Goal: Task Accomplishment & Management: Manage account settings

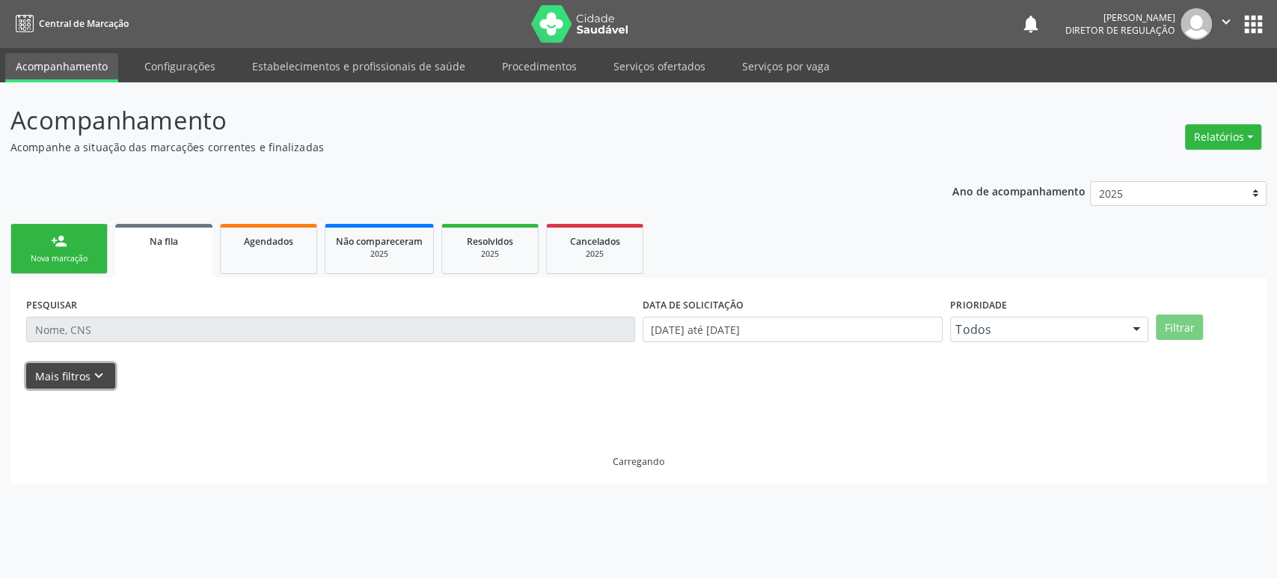
click at [94, 372] on icon "keyboard_arrow_down" at bounding box center [99, 375] width 16 height 16
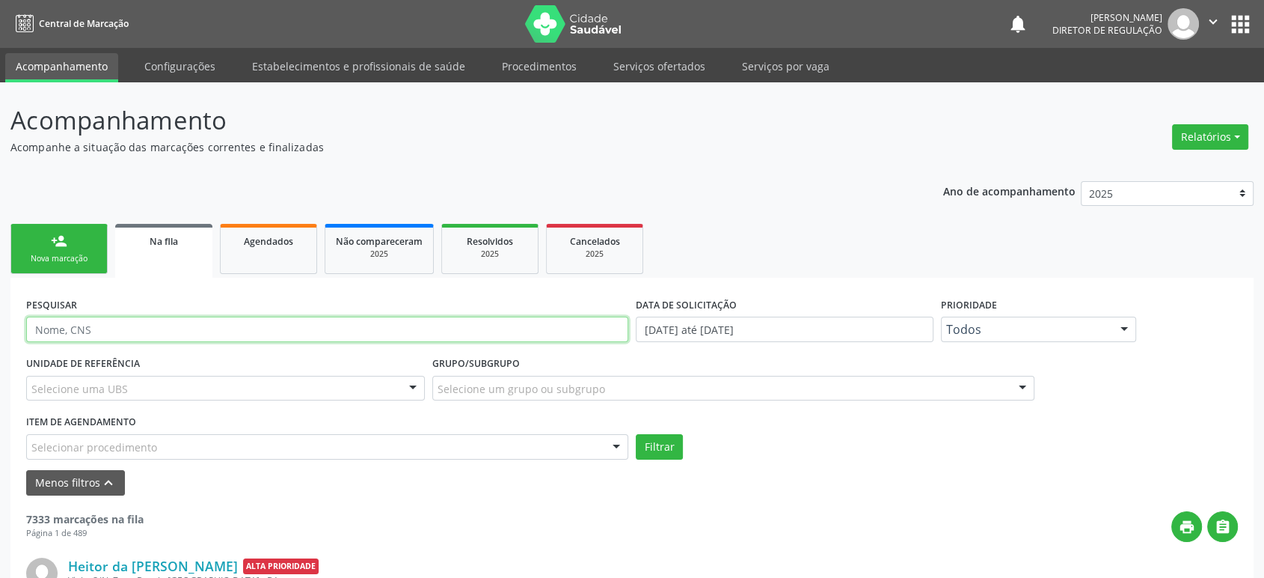
click at [133, 327] on input "text" at bounding box center [327, 328] width 602 height 25
click at [636, 434] on button "Filtrar" at bounding box center [659, 446] width 47 height 25
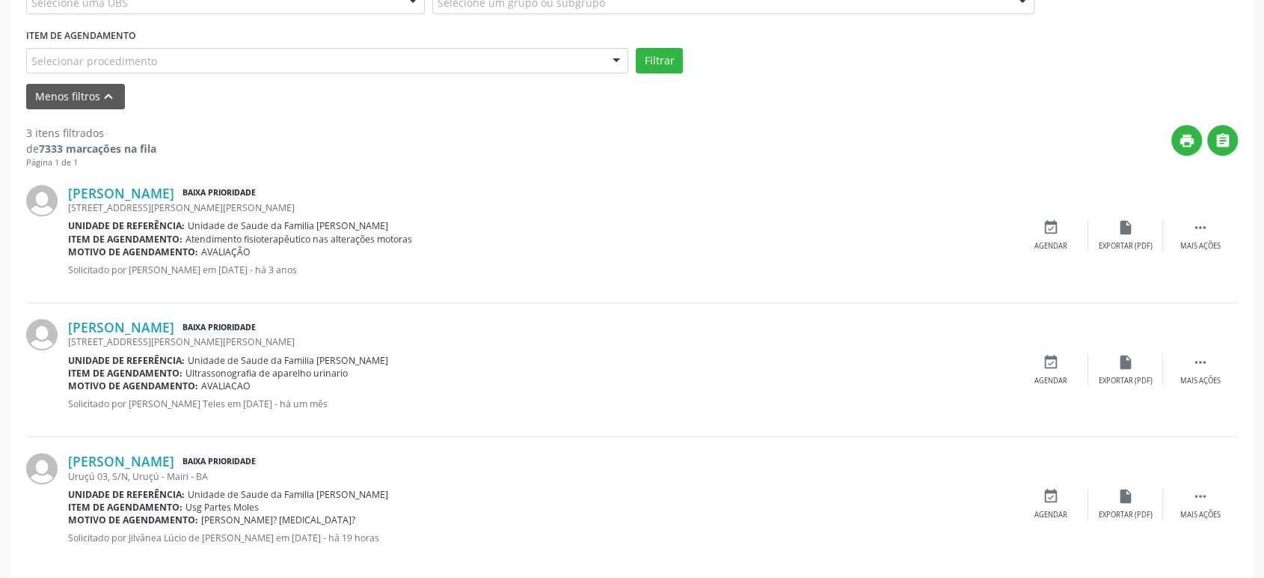
scroll to position [403, 0]
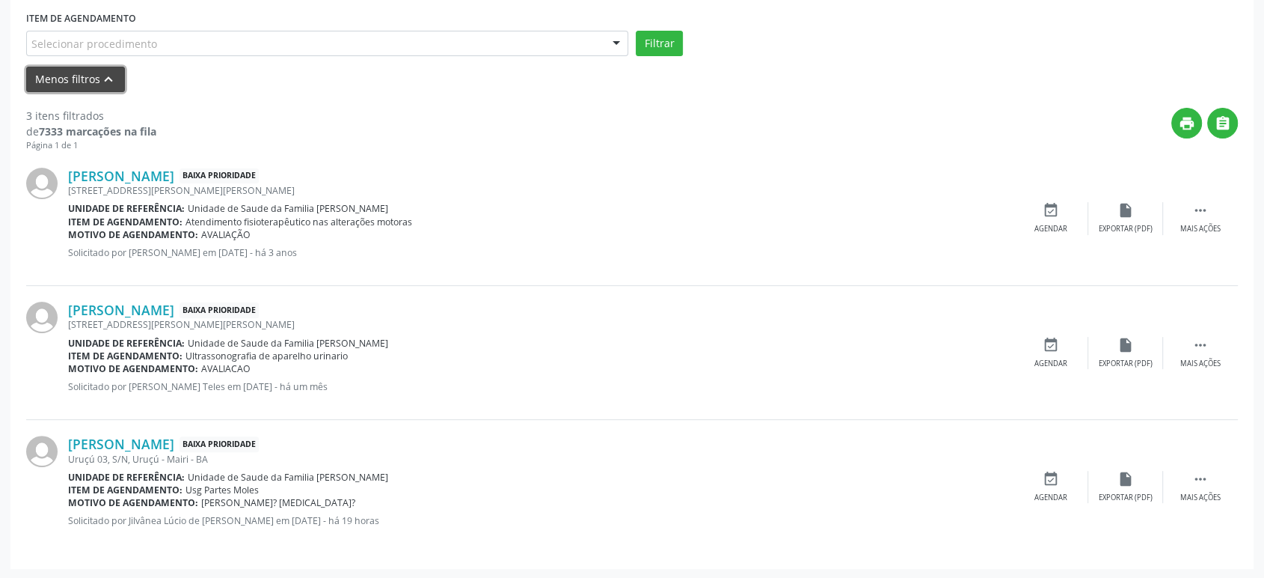
click at [58, 75] on button "Menos filtros keyboard_arrow_up" at bounding box center [75, 80] width 99 height 26
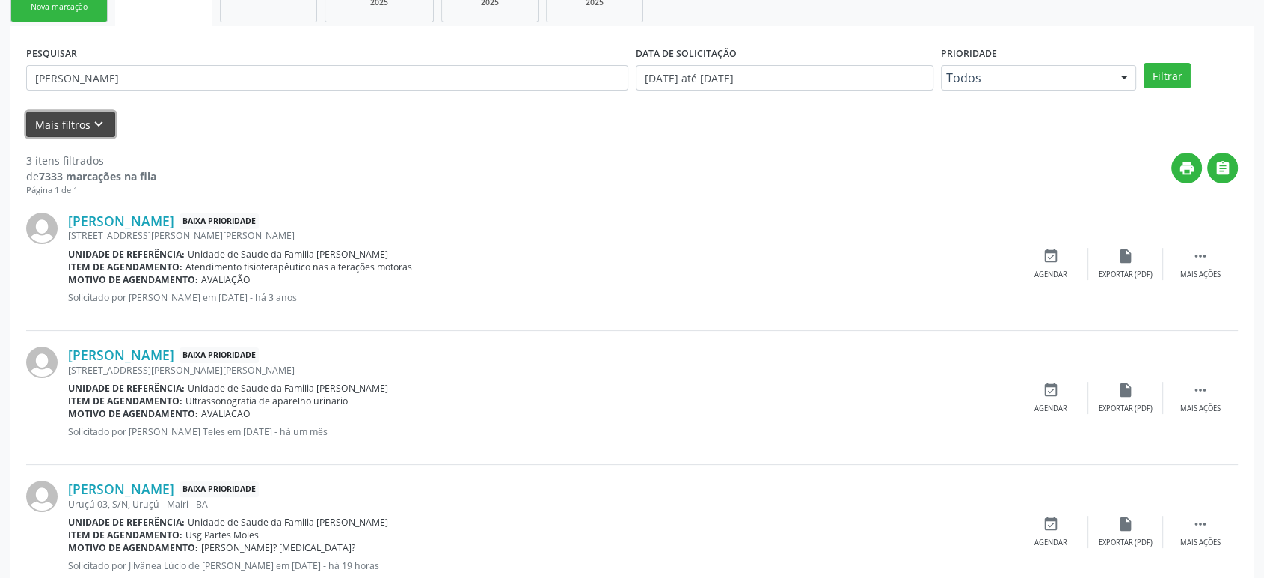
scroll to position [213, 0]
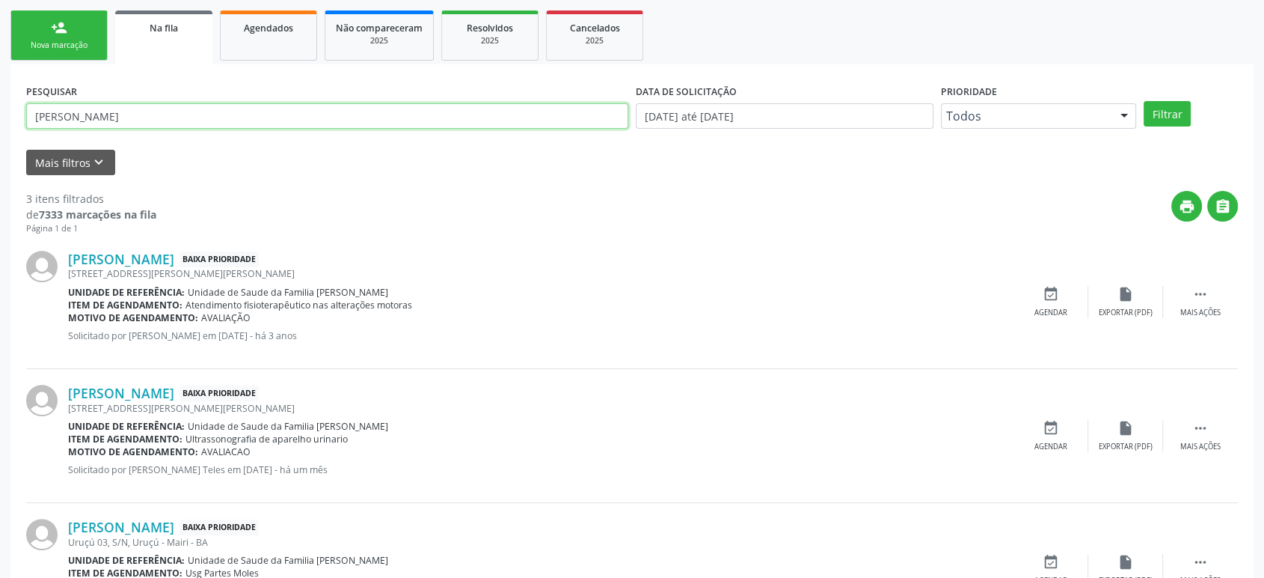
click at [91, 110] on input "[PERSON_NAME]" at bounding box center [327, 115] width 602 height 25
click at [1144, 101] on button "Filtrar" at bounding box center [1167, 113] width 47 height 25
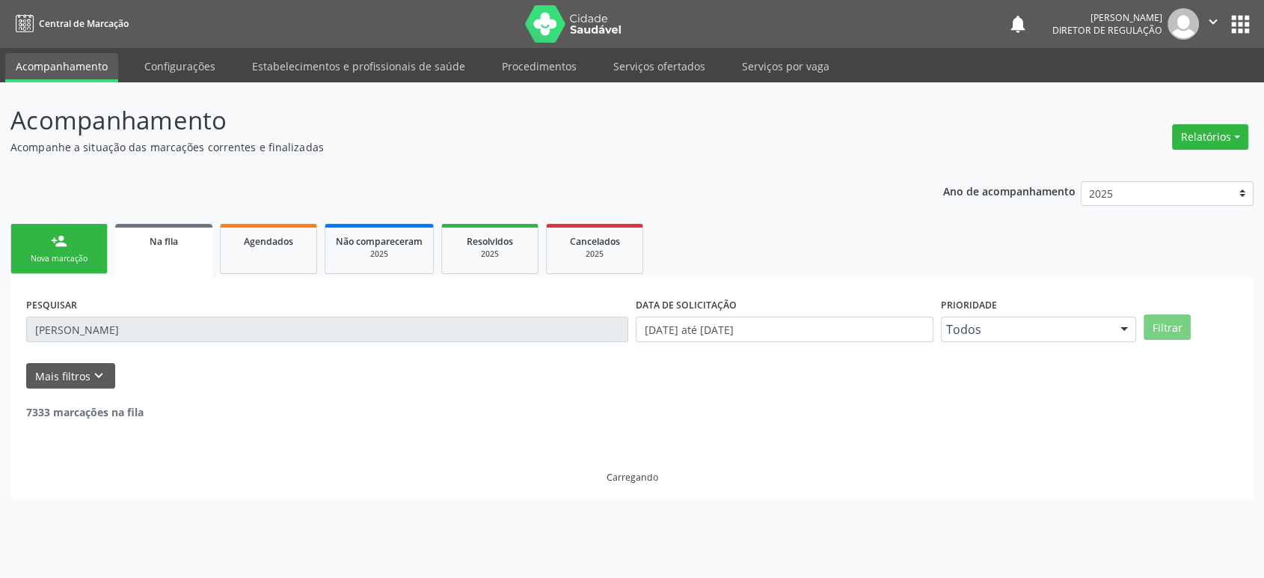
scroll to position [0, 0]
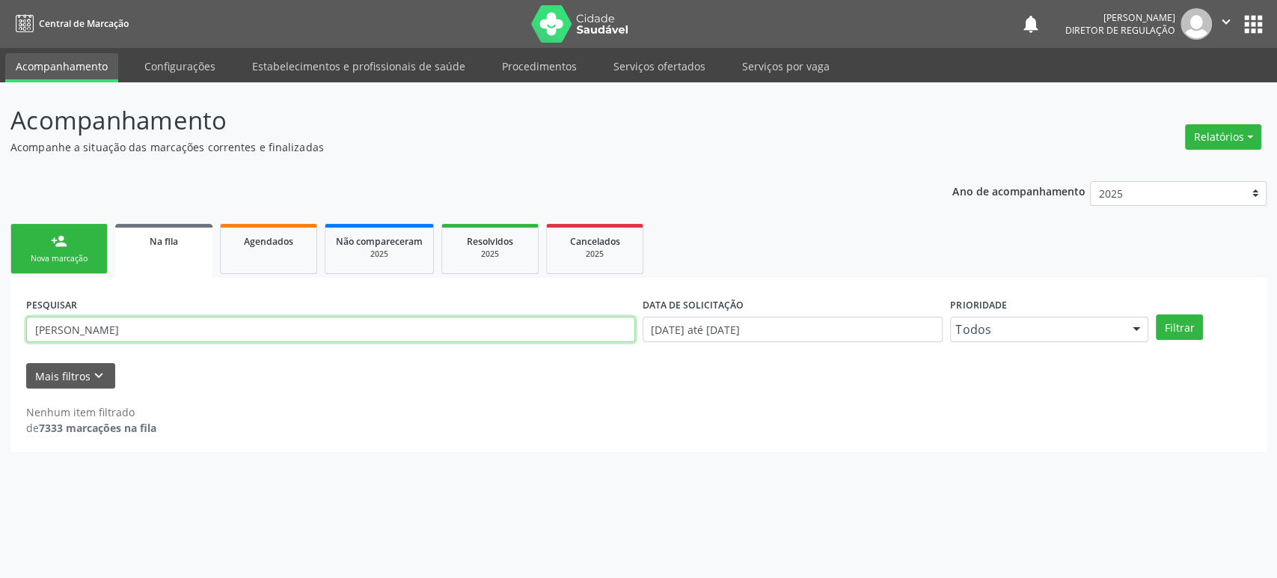
click at [209, 322] on input "[PERSON_NAME]" at bounding box center [330, 328] width 609 height 25
click at [1156, 314] on button "Filtrar" at bounding box center [1179, 326] width 47 height 25
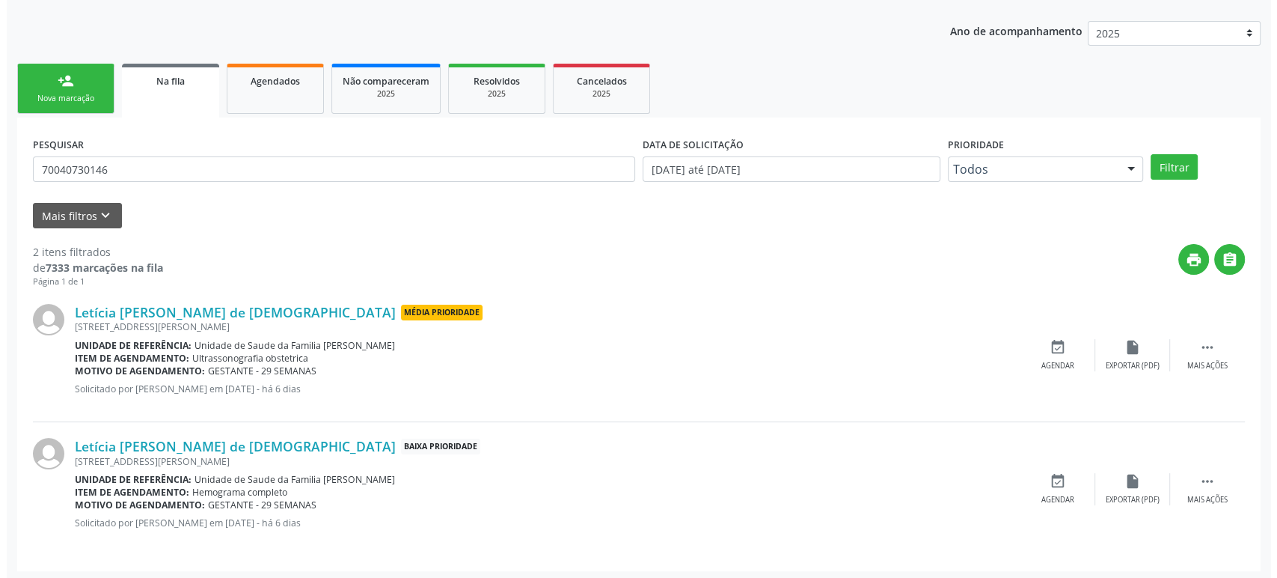
scroll to position [162, 0]
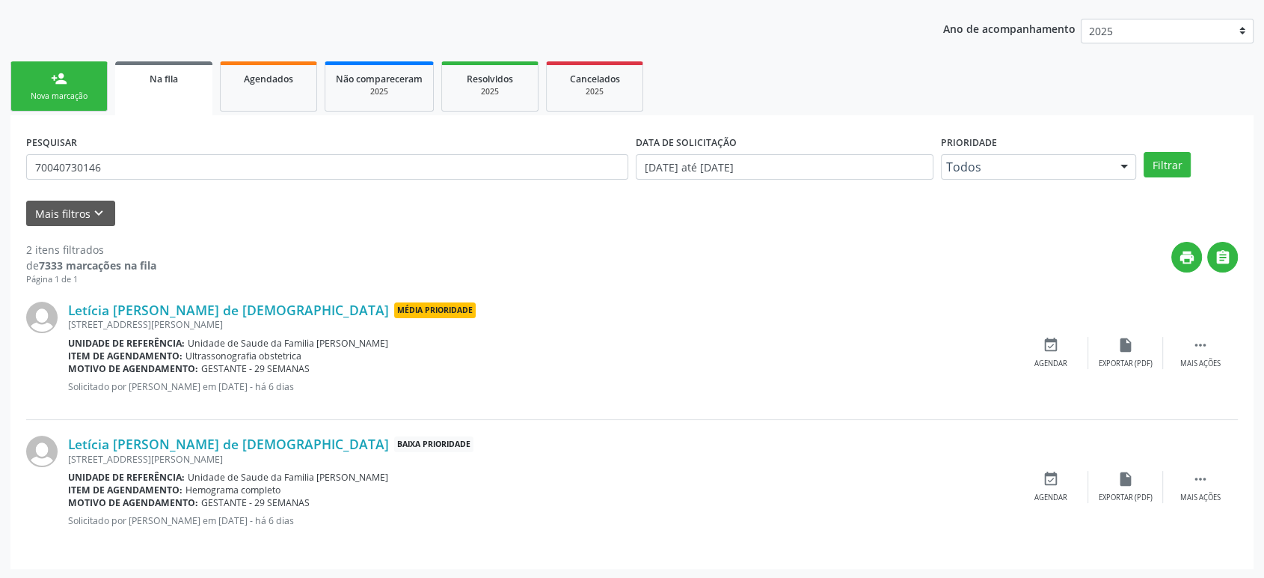
click at [156, 321] on div "[STREET_ADDRESS][PERSON_NAME]" at bounding box center [541, 324] width 946 height 13
click at [171, 306] on link "Letícia [PERSON_NAME] de [DEMOGRAPHIC_DATA]" at bounding box center [228, 309] width 321 height 16
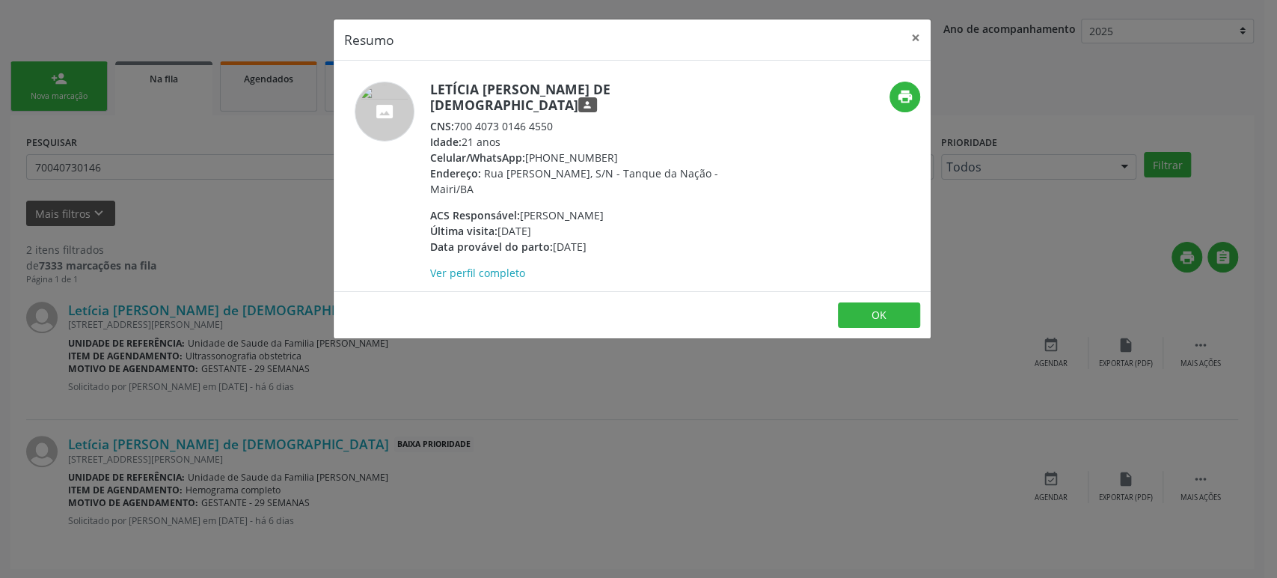
click at [521, 349] on div "Resumo × Letícia [PERSON_NAME] de [DEMOGRAPHIC_DATA] person CNS: 700 4073 0146 …" at bounding box center [638, 289] width 1277 height 578
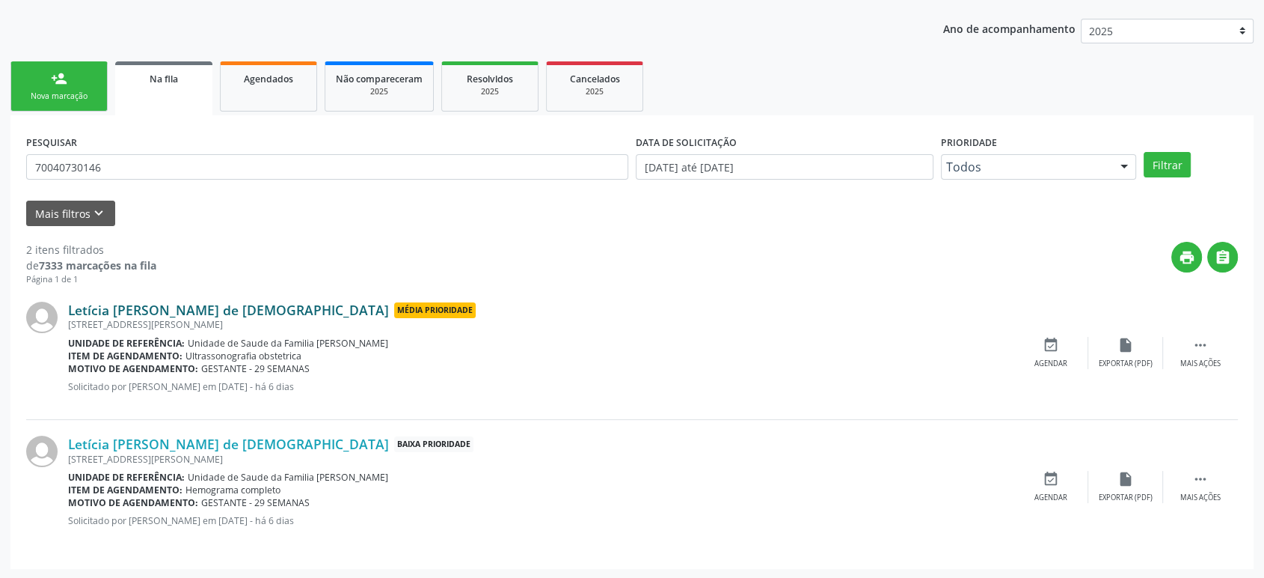
click at [192, 314] on link "Letícia [PERSON_NAME] de [DEMOGRAPHIC_DATA]" at bounding box center [228, 309] width 321 height 16
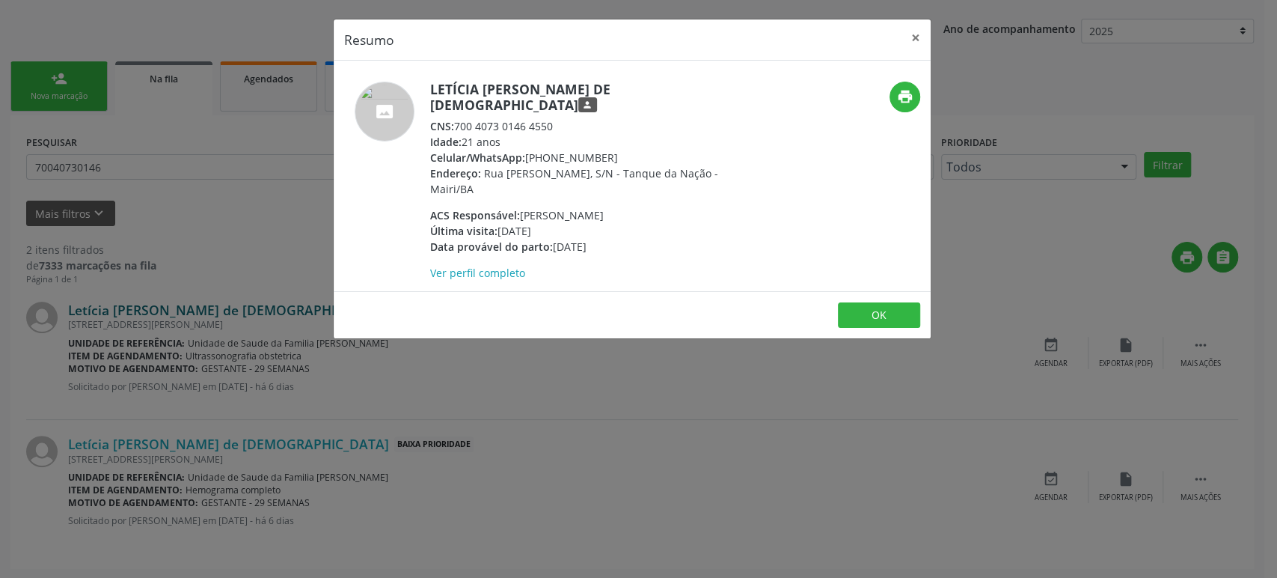
click at [192, 314] on div "Resumo × Letícia [PERSON_NAME] de [DEMOGRAPHIC_DATA] person CNS: 700 4073 0146 …" at bounding box center [638, 289] width 1277 height 578
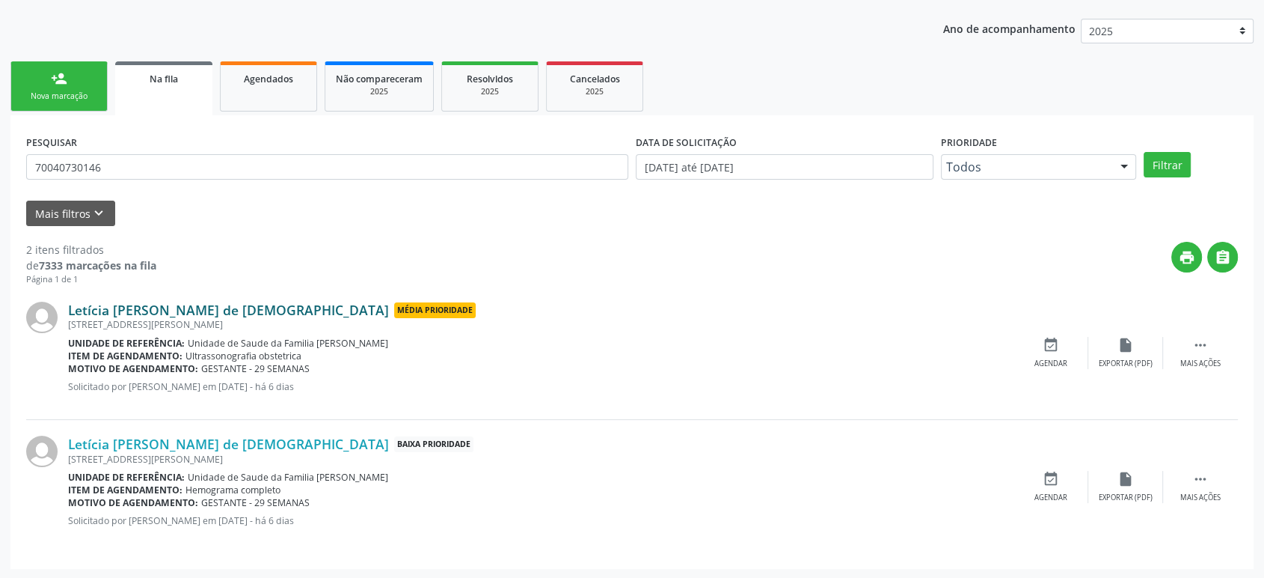
click at [192, 314] on link "Letícia [PERSON_NAME] de [DEMOGRAPHIC_DATA]" at bounding box center [228, 309] width 321 height 16
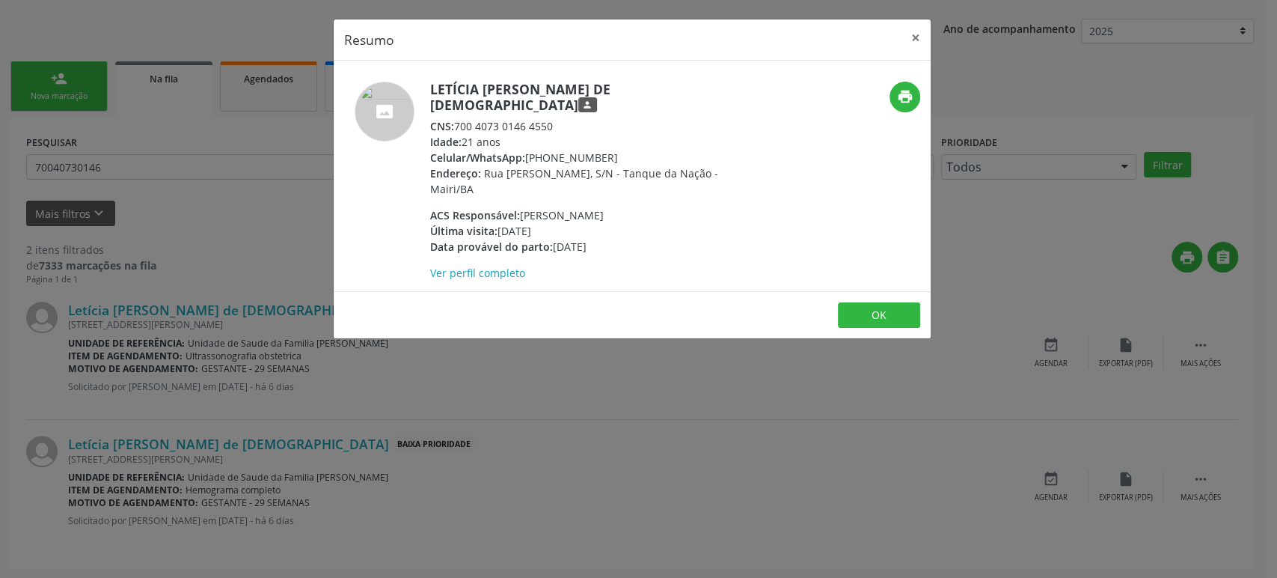
click at [224, 375] on div "Resumo × Letícia [PERSON_NAME] de [DEMOGRAPHIC_DATA] person CNS: 700 4073 0146 …" at bounding box center [638, 289] width 1277 height 578
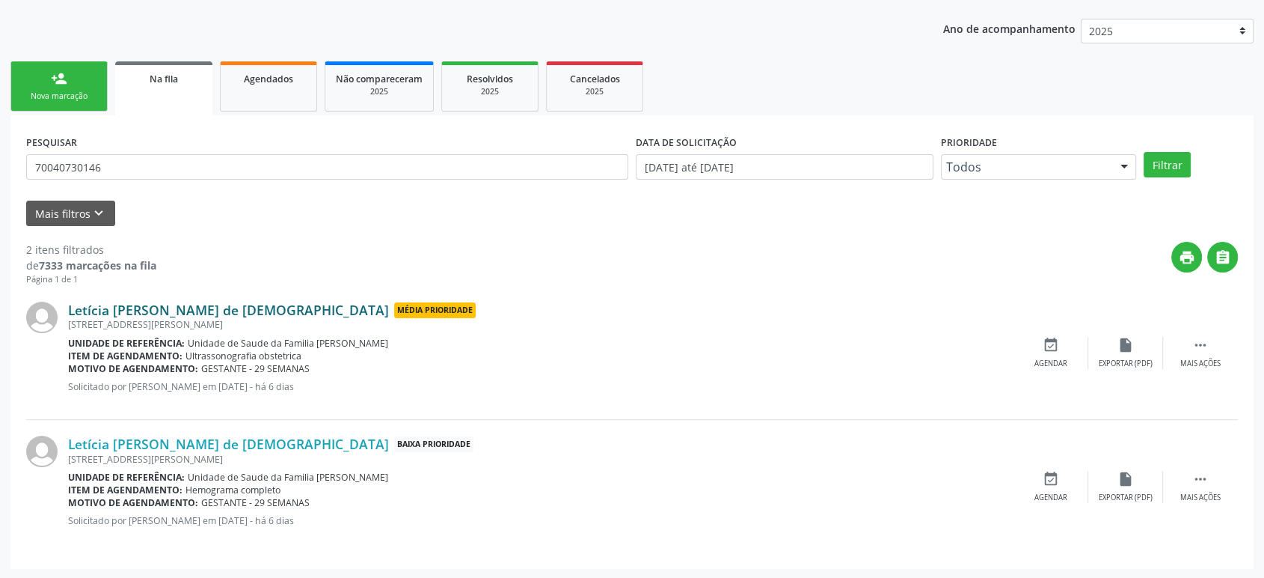
click at [205, 305] on link "Letícia [PERSON_NAME] de [DEMOGRAPHIC_DATA]" at bounding box center [228, 309] width 321 height 16
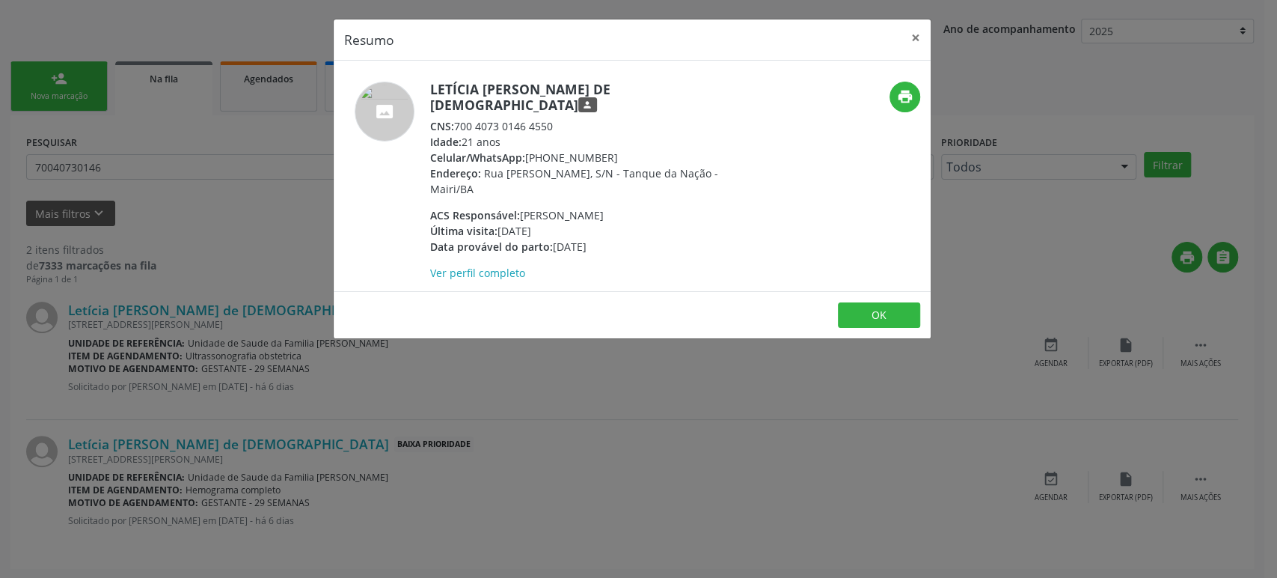
click at [206, 375] on div "Resumo × Letícia [PERSON_NAME] de [DEMOGRAPHIC_DATA] person CNS: 700 4073 0146 …" at bounding box center [638, 289] width 1277 height 578
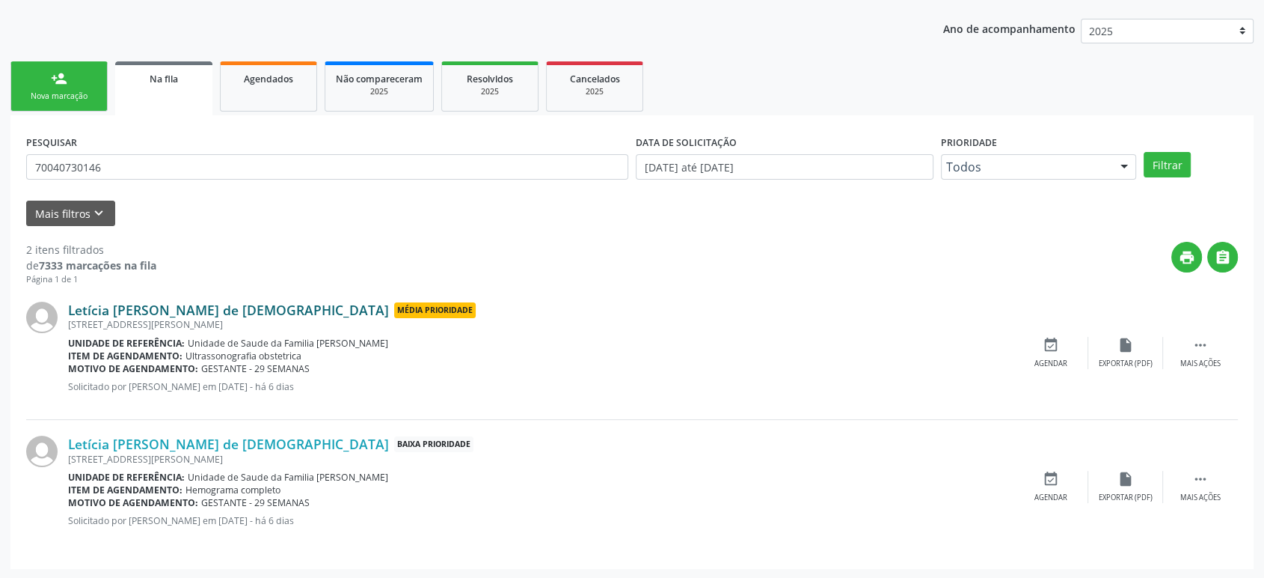
click at [200, 315] on link "Letícia [PERSON_NAME] de [DEMOGRAPHIC_DATA]" at bounding box center [228, 309] width 321 height 16
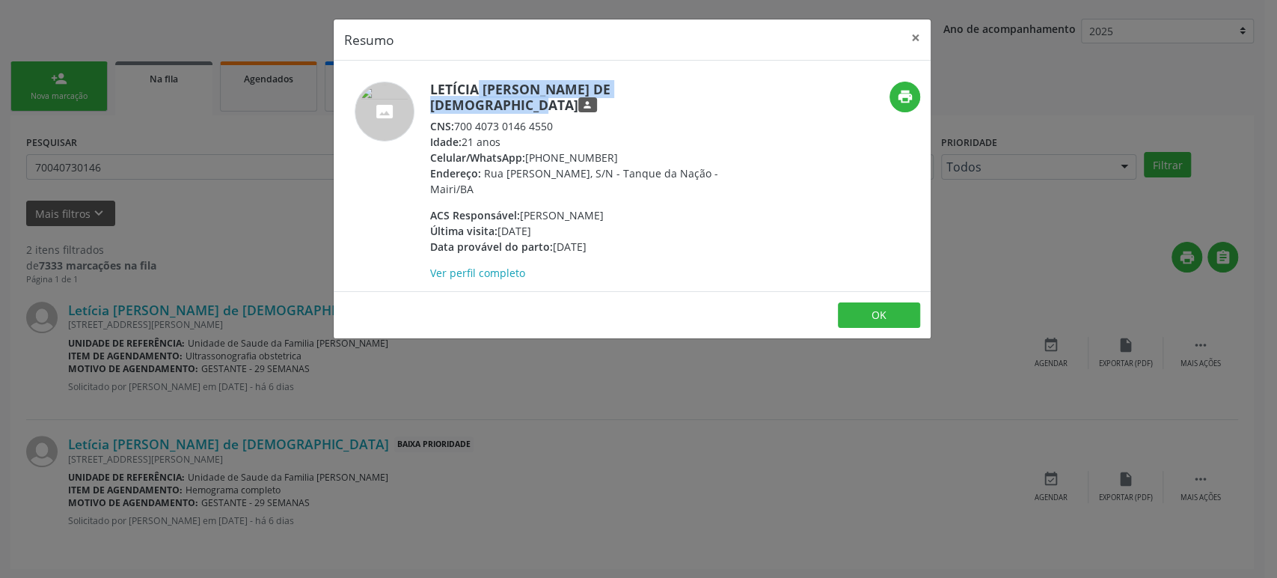
drag, startPoint x: 432, startPoint y: 84, endPoint x: 664, endPoint y: 85, distance: 231.9
click at [664, 85] on h5 "Letícia [PERSON_NAME] de [DEMOGRAPHIC_DATA] person" at bounding box center [575, 97] width 291 height 31
copy h5 "Letícia [PERSON_NAME] de [DEMOGRAPHIC_DATA]"
drag, startPoint x: 527, startPoint y: 135, endPoint x: 613, endPoint y: 143, distance: 85.6
click at [613, 150] on div "Celular/WhatsApp: [PHONE_NUMBER]" at bounding box center [575, 158] width 291 height 16
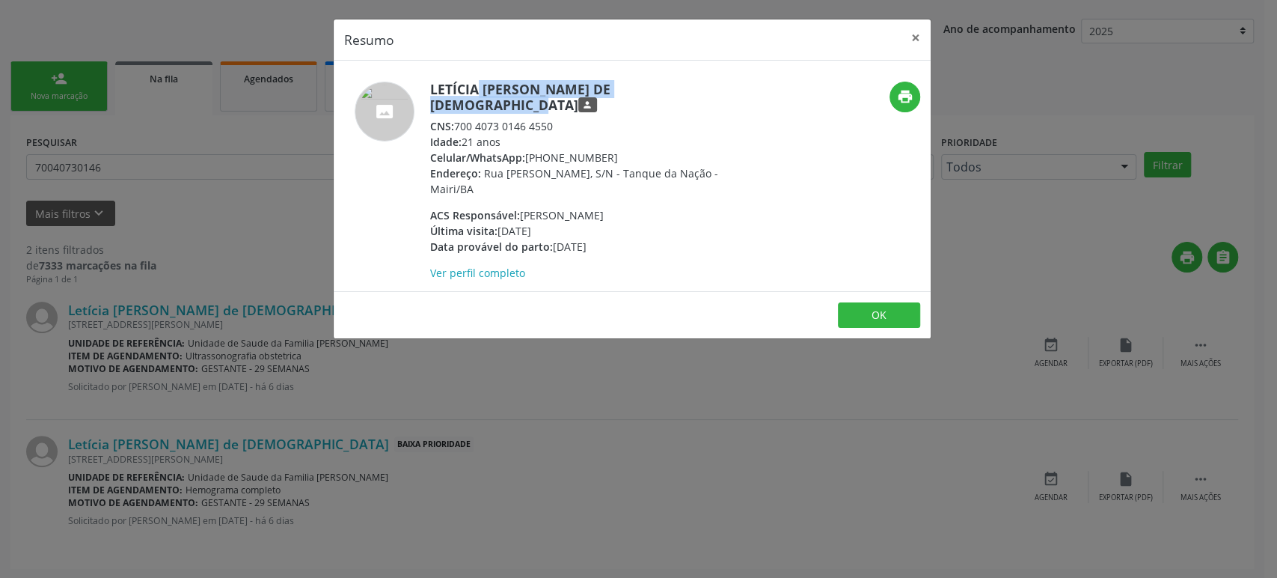
copy div "[PHONE_NUMBER]"
click at [867, 417] on div "Resumo × Letícia [PERSON_NAME] de [DEMOGRAPHIC_DATA] person CNS: 700 4073 0146 …" at bounding box center [638, 289] width 1277 height 578
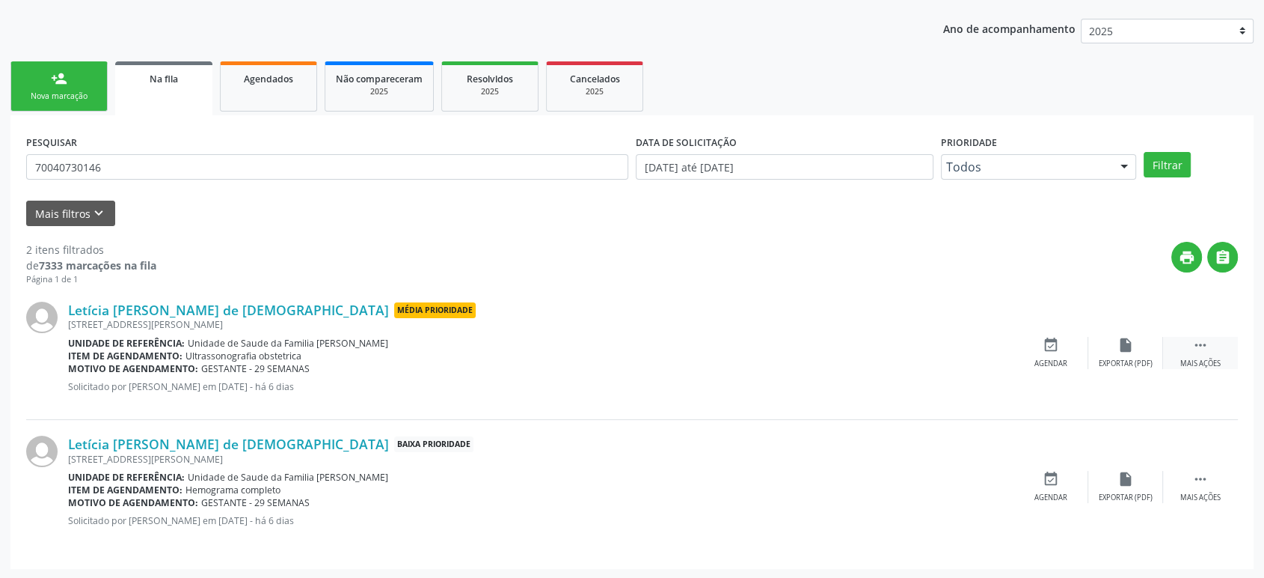
click at [1191, 346] on div " Mais ações" at bounding box center [1200, 353] width 75 height 32
click at [1044, 352] on div "cancel Cancelar" at bounding box center [1051, 353] width 75 height 32
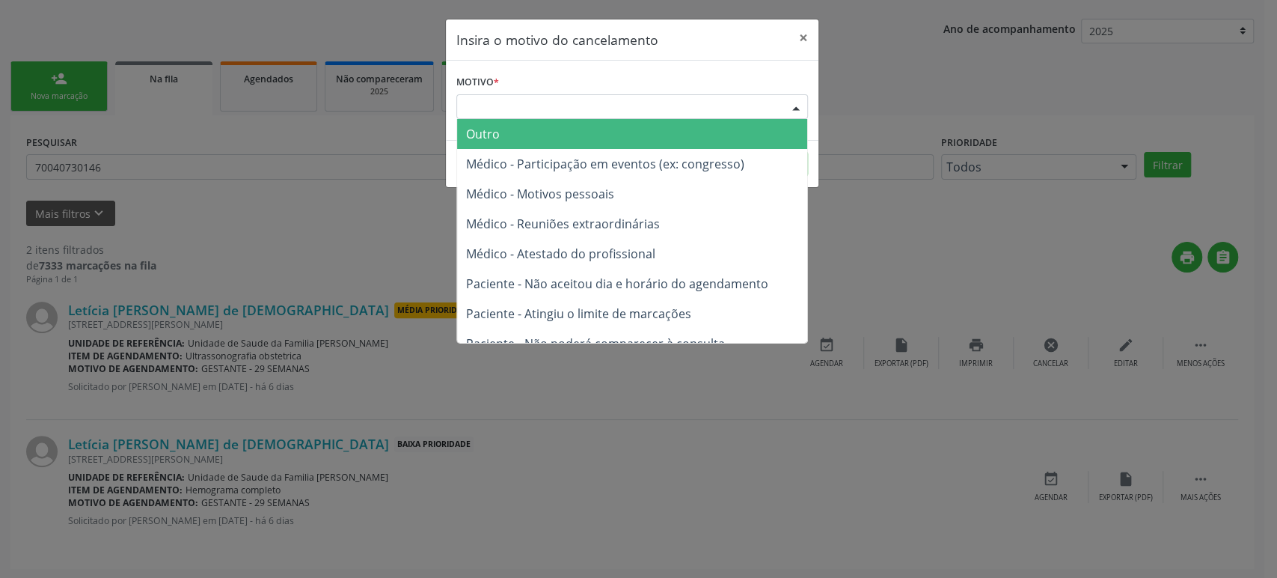
click at [644, 109] on div "Escolha o motivo" at bounding box center [632, 106] width 352 height 25
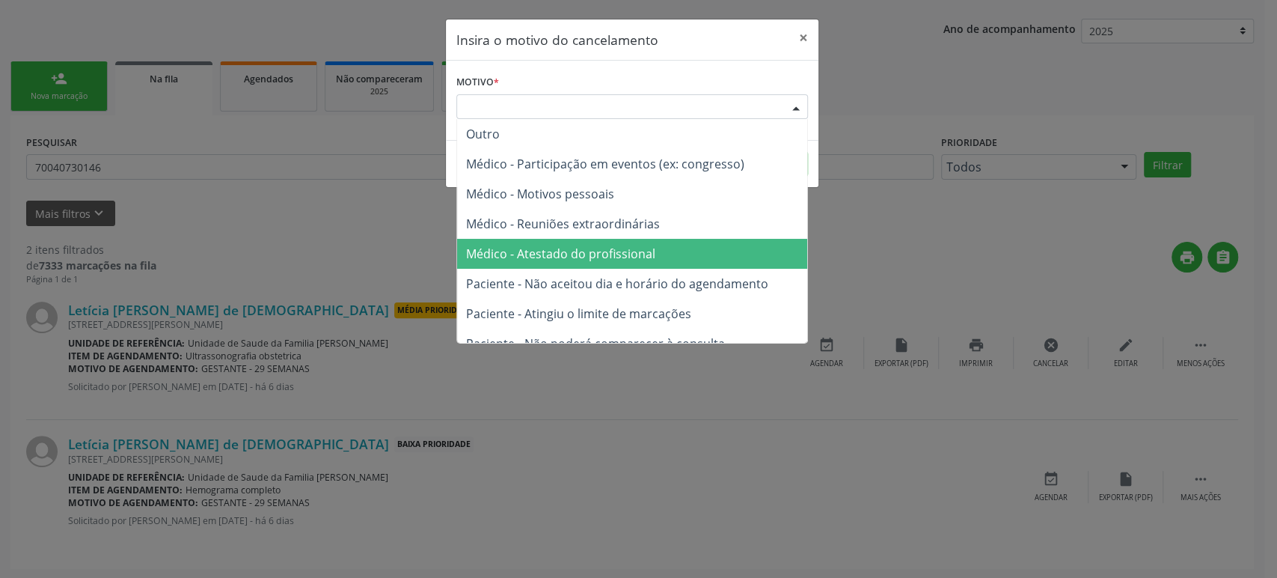
click at [572, 253] on span "Médico - Atestado do profissional" at bounding box center [560, 253] width 189 height 16
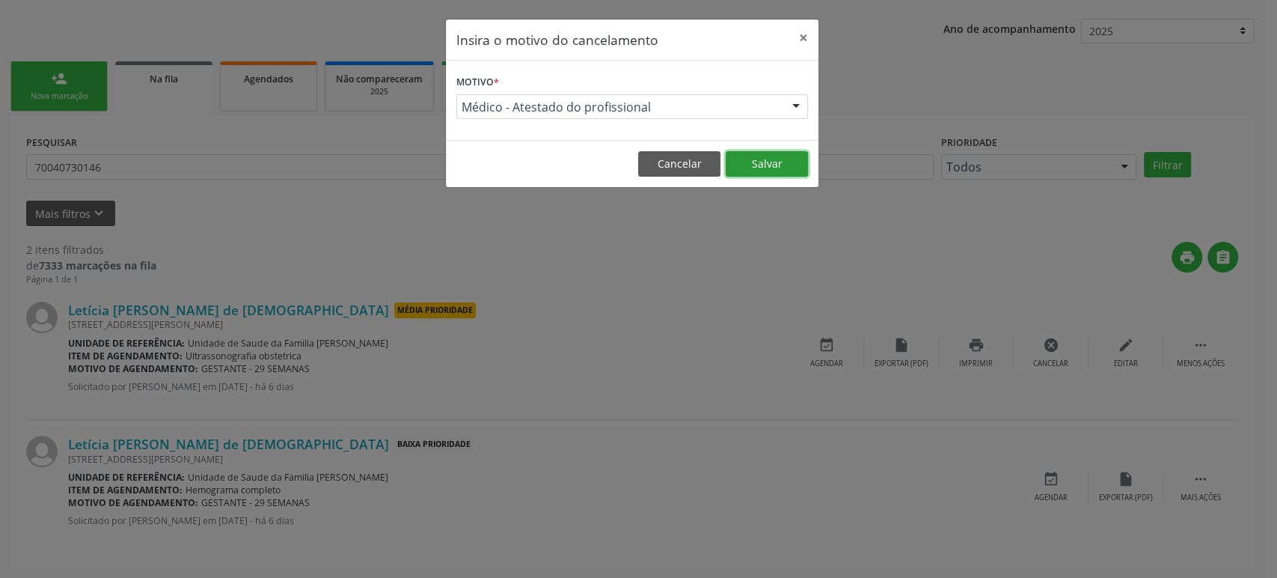
click at [764, 169] on button "Salvar" at bounding box center [767, 163] width 82 height 25
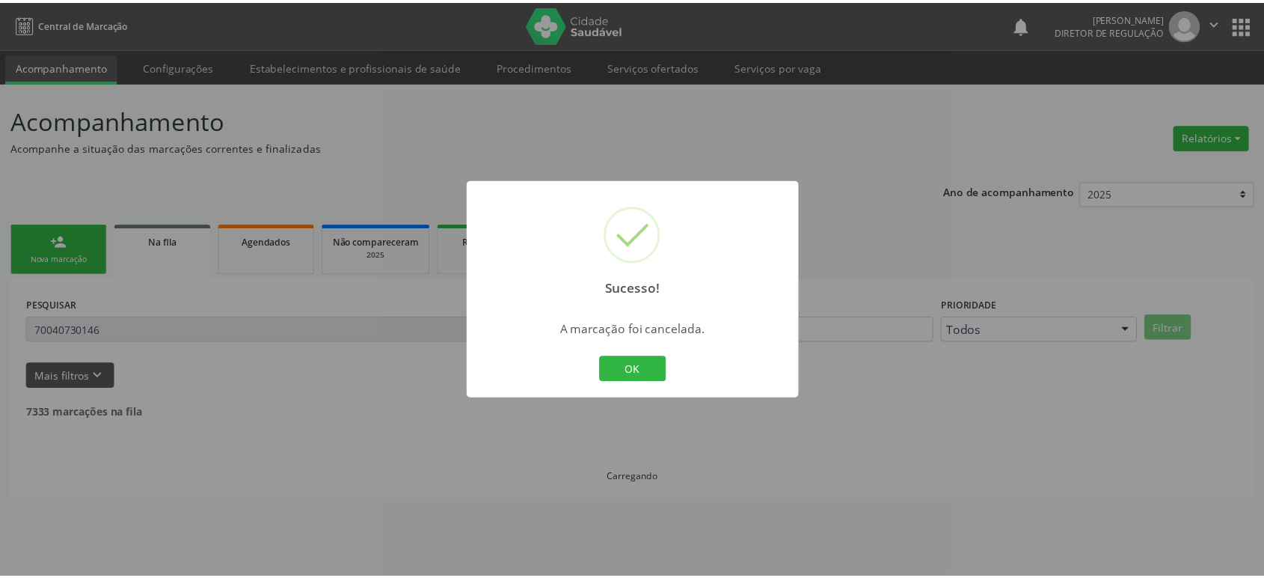
scroll to position [0, 0]
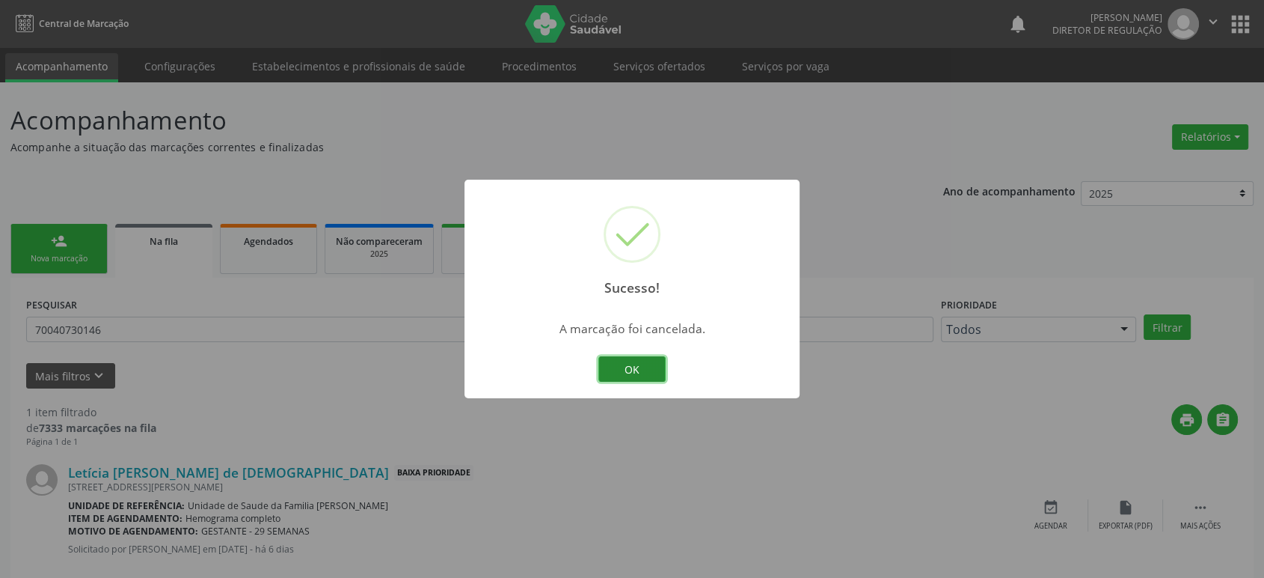
click at [613, 375] on button "OK" at bounding box center [631, 368] width 67 height 25
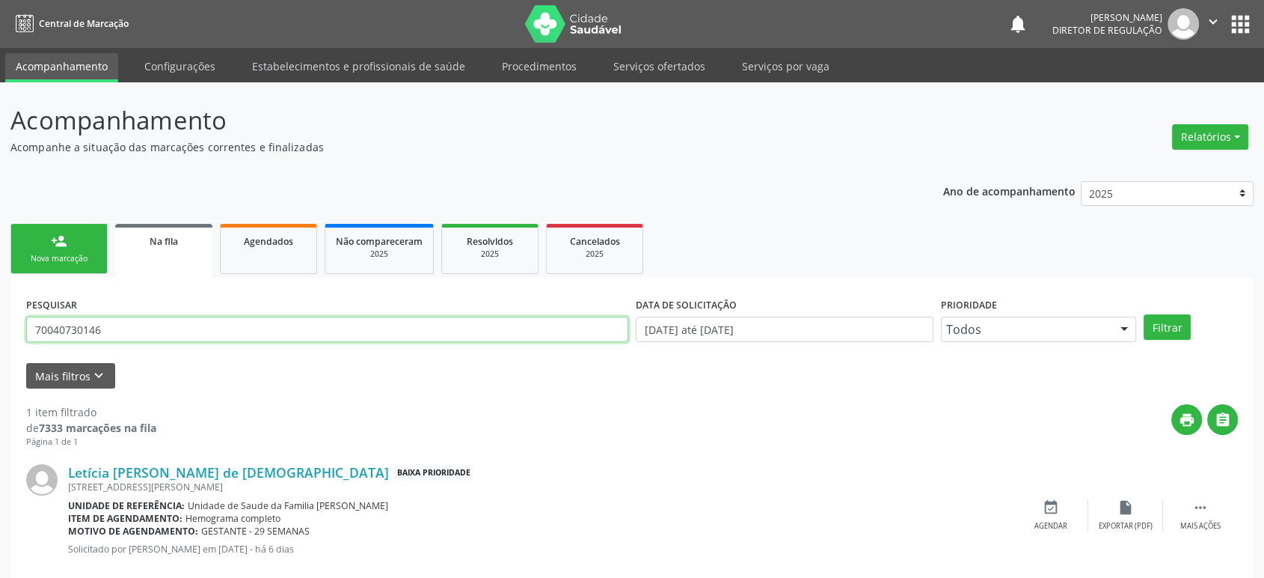
click at [295, 331] on input "70040730146" at bounding box center [327, 328] width 602 height 25
paste input "[PERSON_NAME]"
click at [1144, 314] on button "Filtrar" at bounding box center [1167, 326] width 47 height 25
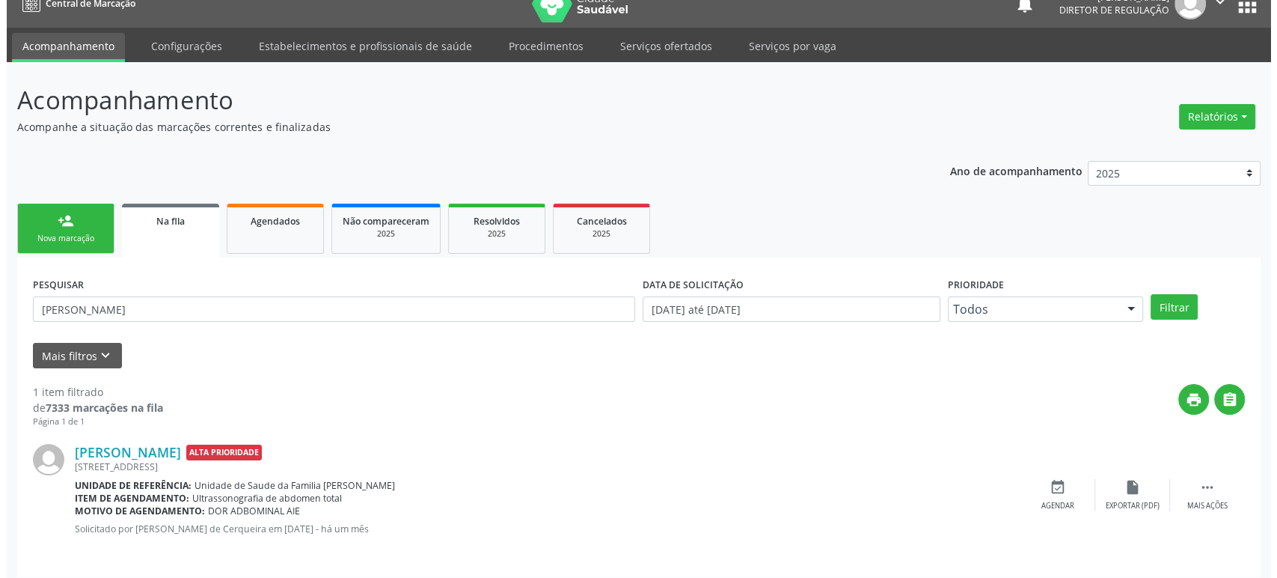
scroll to position [29, 0]
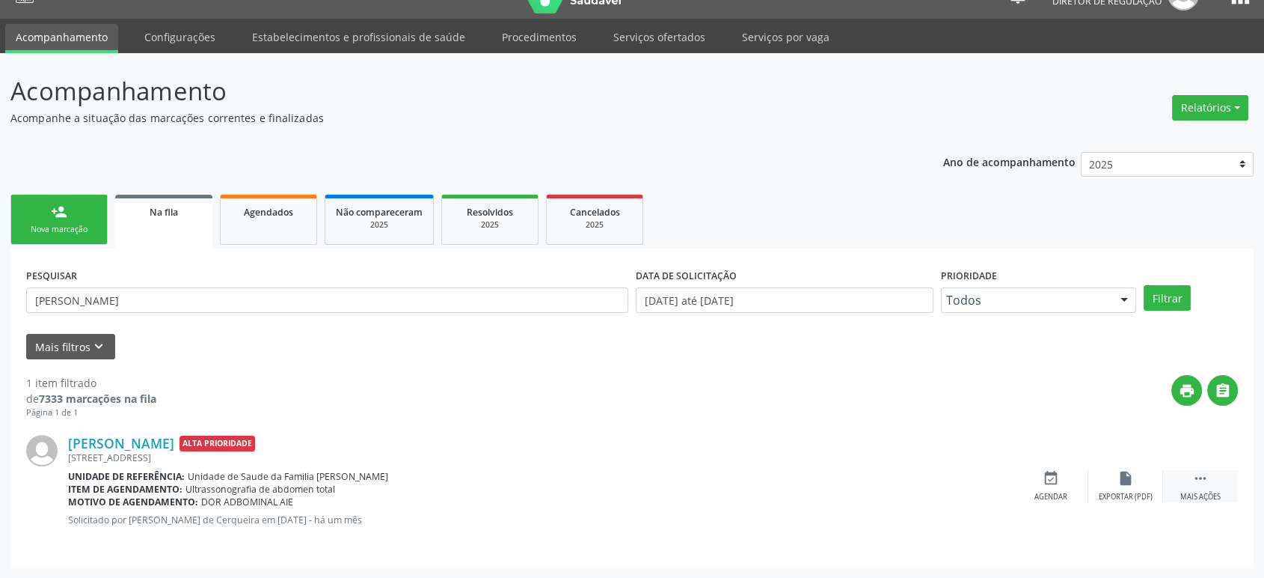
click at [1191, 470] on div " Mais ações" at bounding box center [1200, 486] width 75 height 32
click at [1061, 472] on div "cancel Cancelar" at bounding box center [1051, 486] width 75 height 32
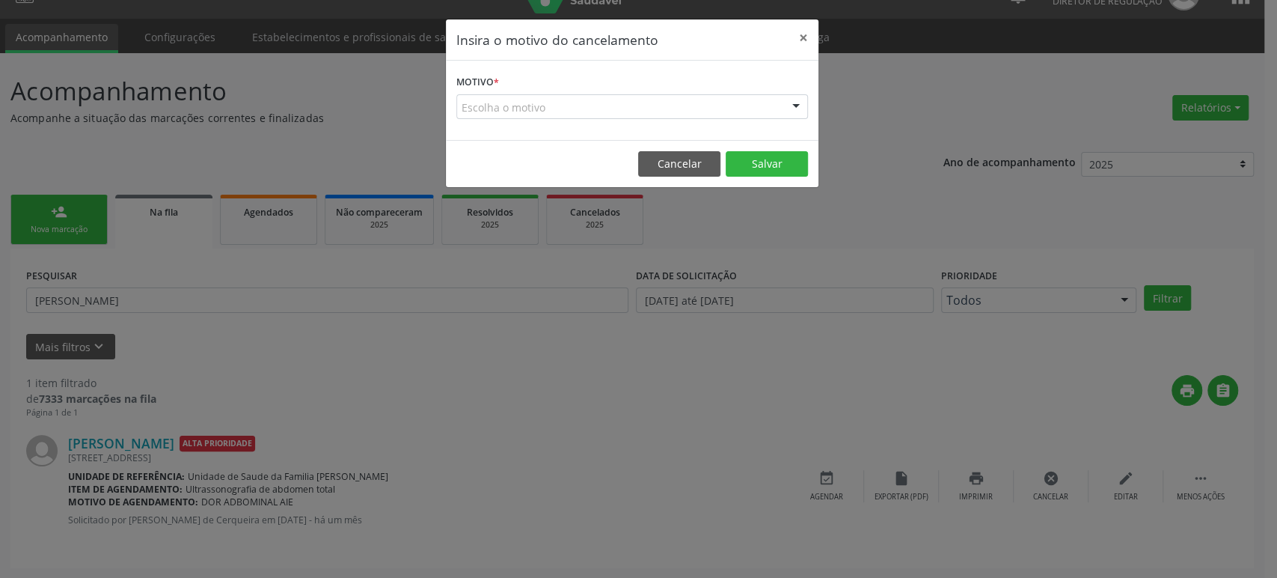
click at [648, 103] on div "Escolha o motivo" at bounding box center [632, 106] width 352 height 25
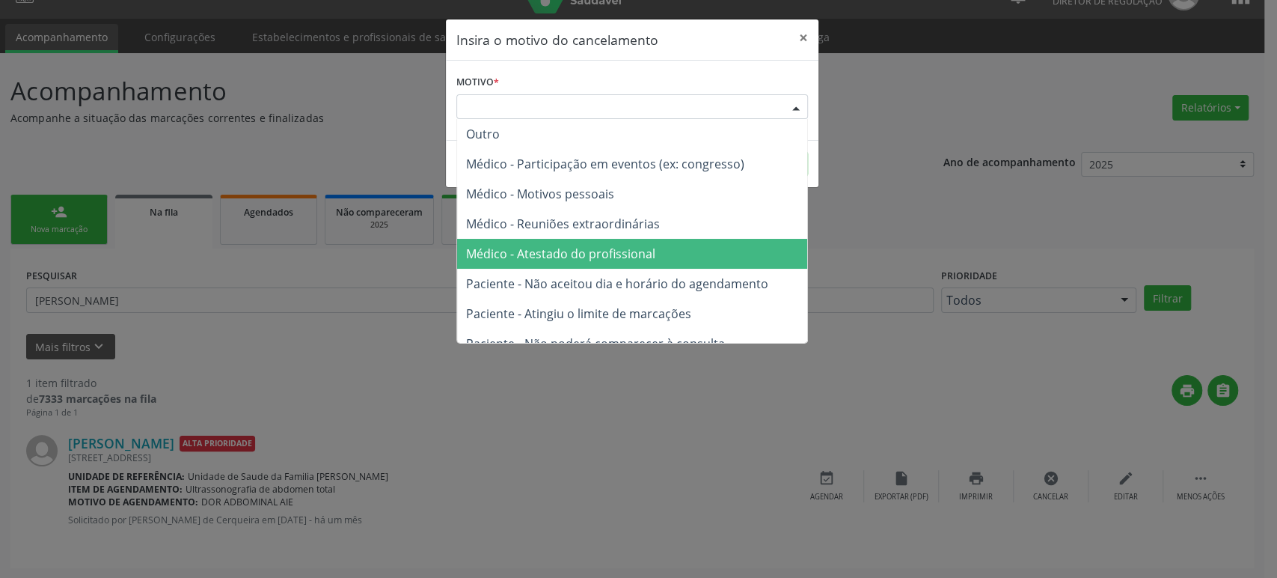
click at [614, 239] on span "Médico - Atestado do profissional" at bounding box center [632, 254] width 350 height 30
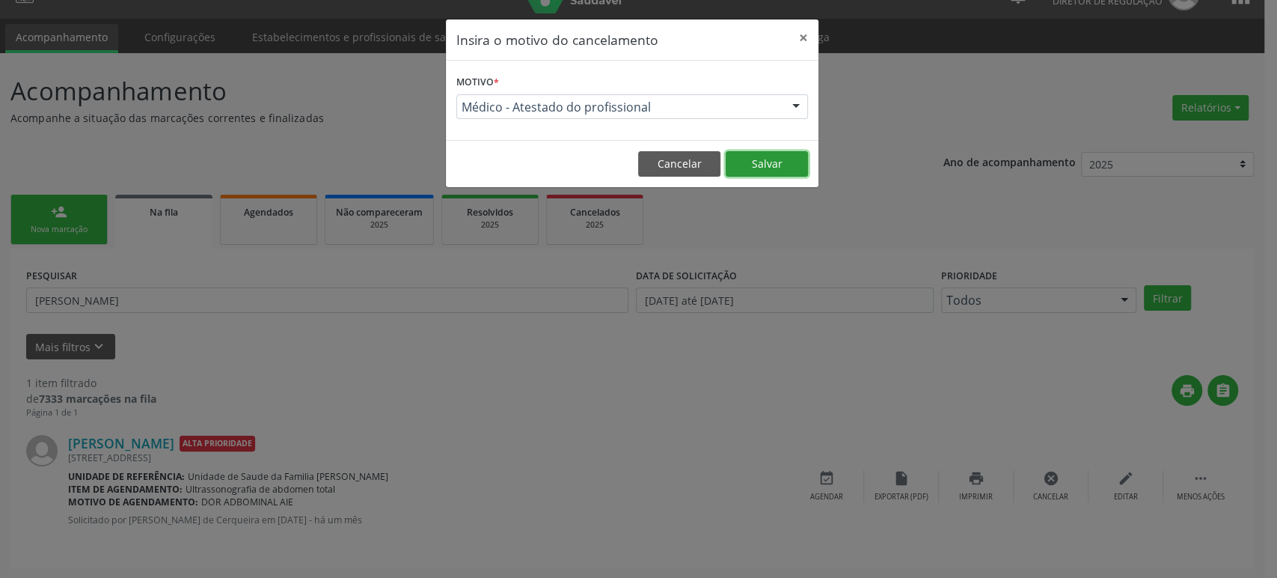
click at [736, 174] on button "Salvar" at bounding box center [767, 163] width 82 height 25
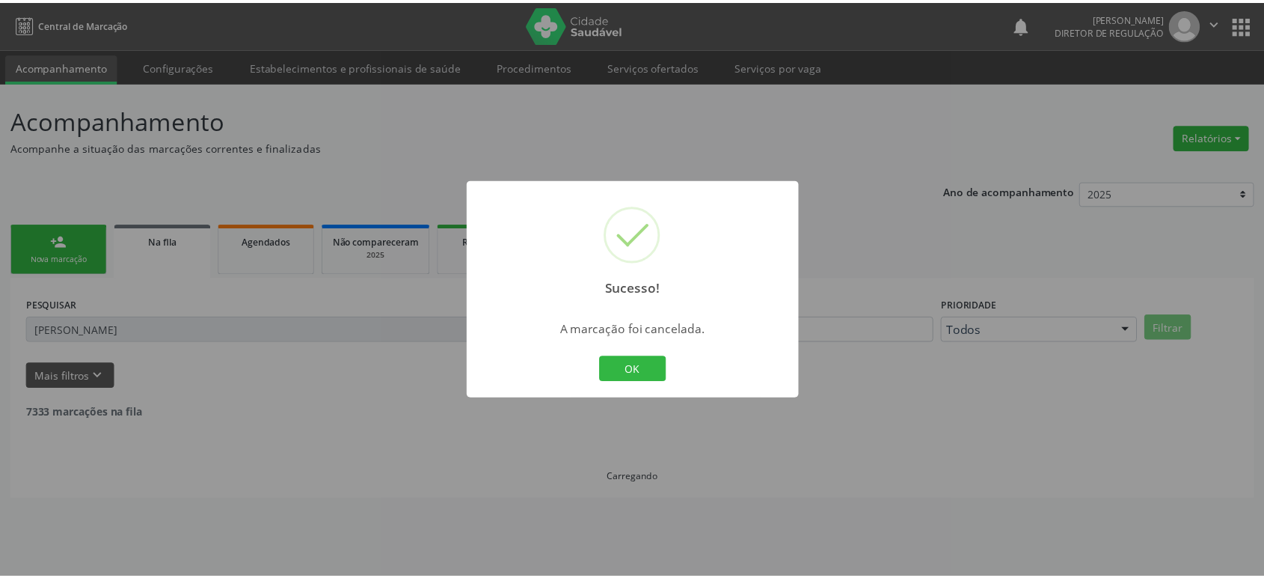
scroll to position [0, 0]
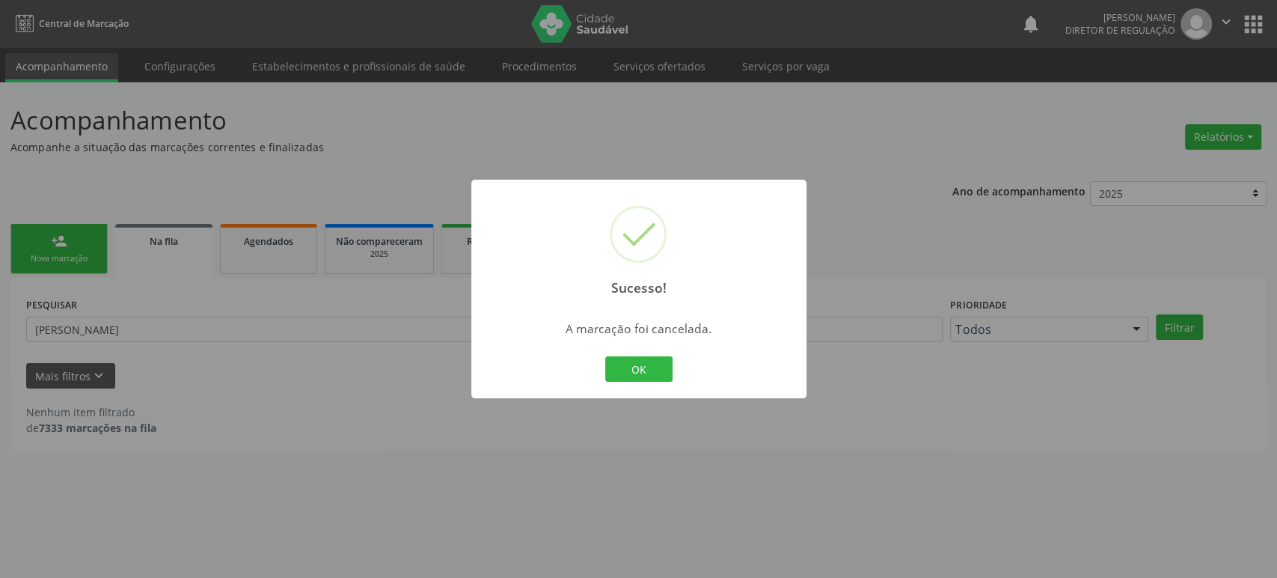
click at [161, 326] on div "Sucesso! × A marcação foi cancelada. OK Cancel" at bounding box center [638, 289] width 1277 height 578
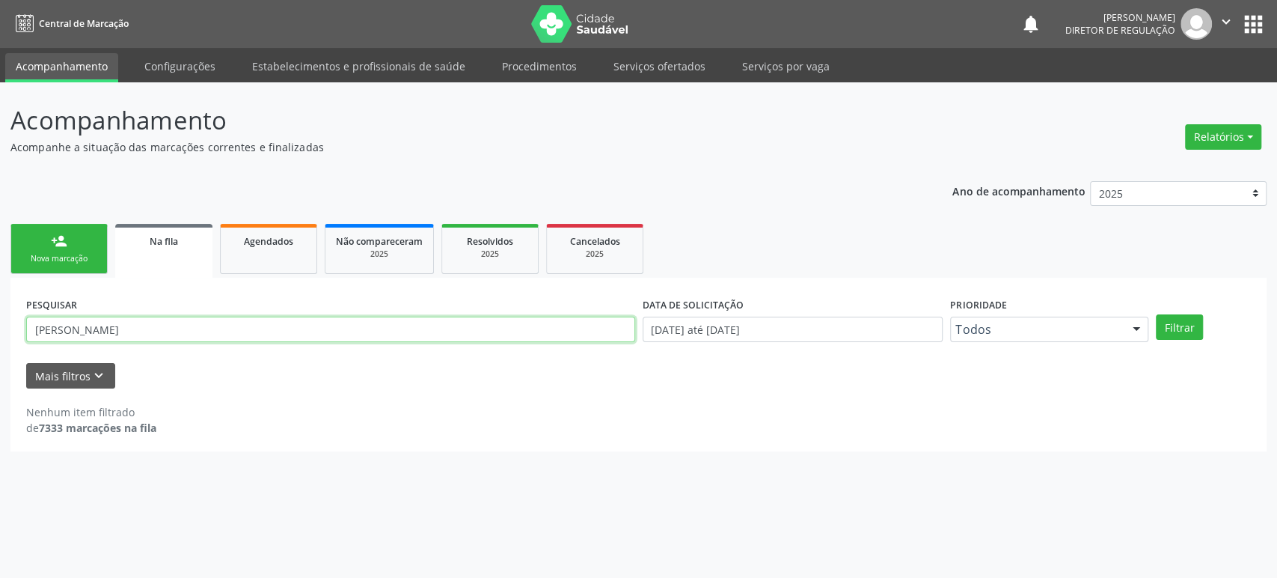
click at [161, 326] on input "[PERSON_NAME]" at bounding box center [330, 328] width 609 height 25
click at [1156, 314] on button "Filtrar" at bounding box center [1179, 326] width 47 height 25
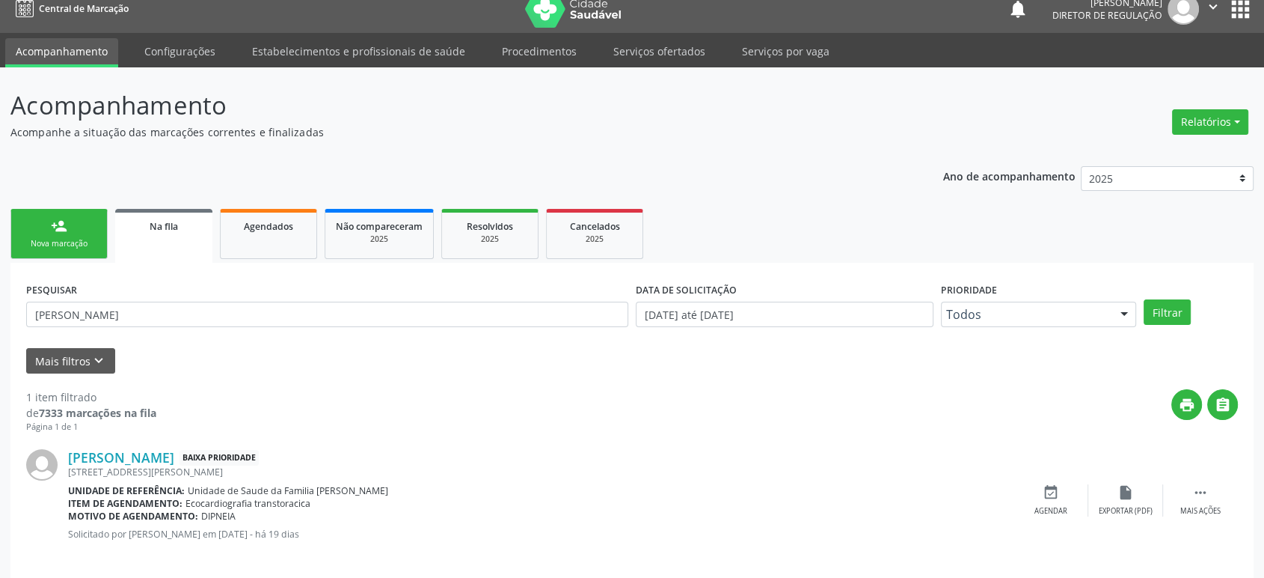
scroll to position [29, 0]
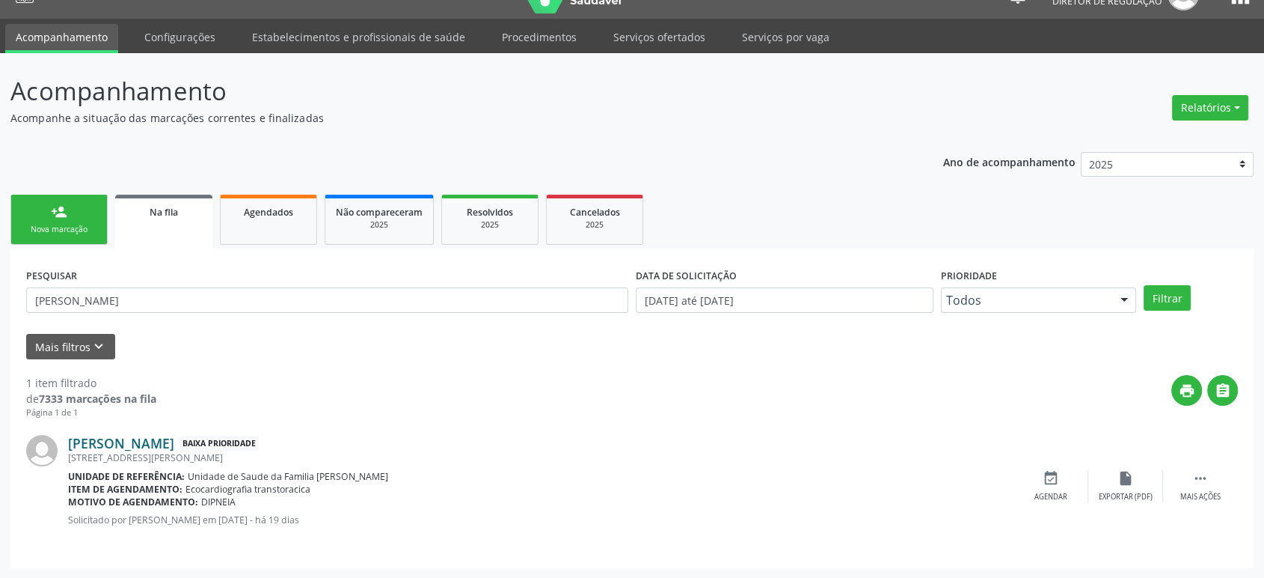
click at [154, 442] on link "[PERSON_NAME]" at bounding box center [121, 443] width 106 height 16
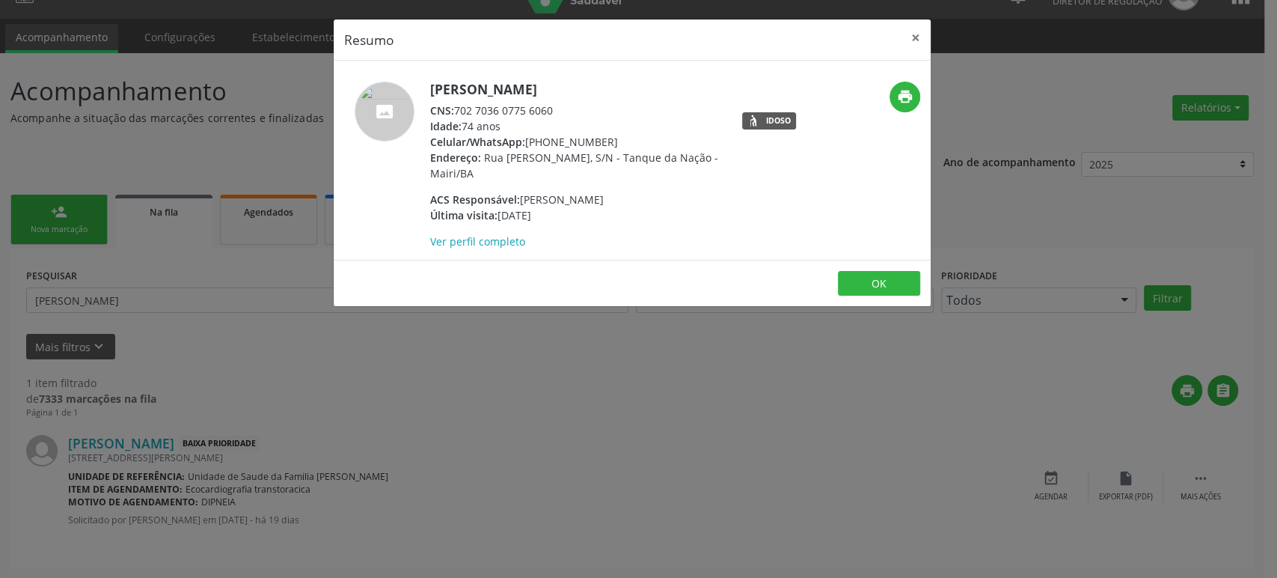
drag, startPoint x: 521, startPoint y: 197, endPoint x: 650, endPoint y: 206, distance: 128.9
click at [650, 206] on div "ACS Responsável: Osmarina dos [PERSON_NAME]" at bounding box center [575, 200] width 291 height 16
drag, startPoint x: 457, startPoint y: 108, endPoint x: 551, endPoint y: 100, distance: 93.8
click at [551, 100] on div "[PERSON_NAME] CNS: 702 7036 0775 6060 Idade: 74 anos Celular/WhatsApp: [PHONE_N…" at bounding box center [575, 166] width 291 height 168
copy div "702 7036 0775 6060"
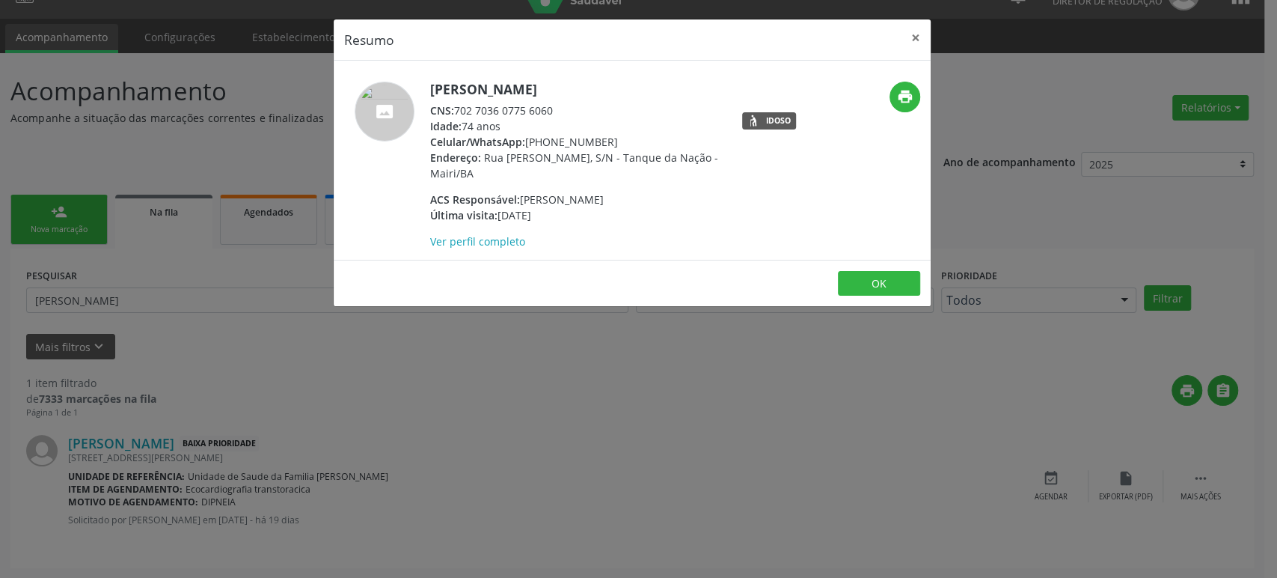
click at [150, 187] on div "Resumo × [PERSON_NAME] CNS: 702 7036 0775 6060 Idade: 74 anos Celular/WhatsApp:…" at bounding box center [638, 289] width 1277 height 578
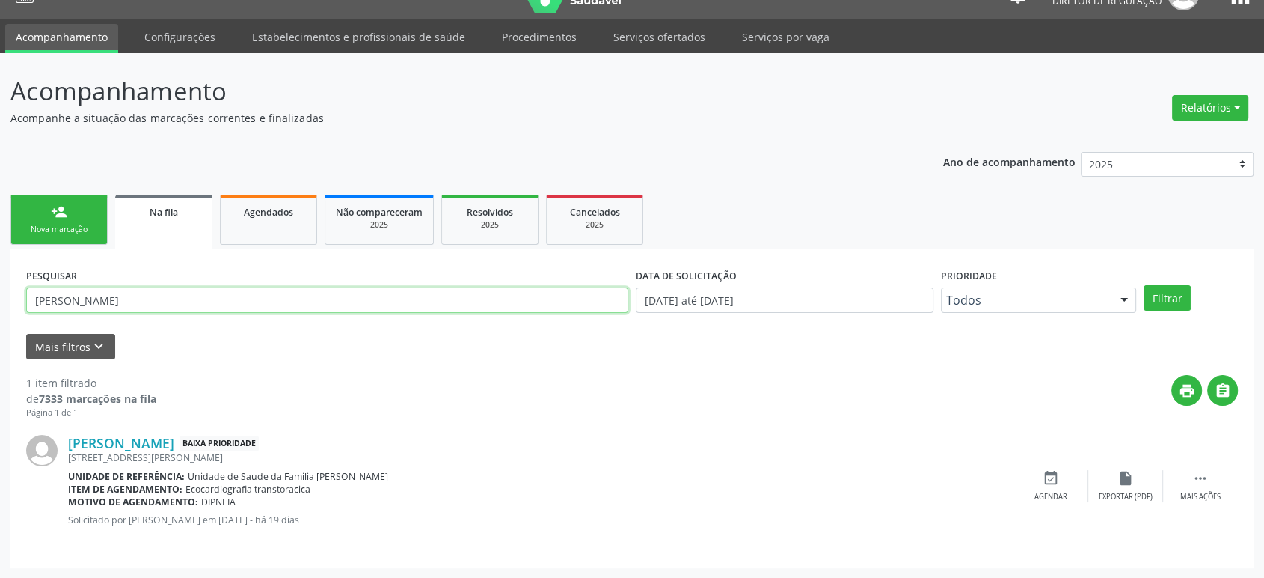
click at [132, 301] on input "[PERSON_NAME]" at bounding box center [327, 299] width 602 height 25
paste input "702 7036 0775 6060"
click at [111, 298] on input "702 7036 0775 6060" at bounding box center [327, 299] width 602 height 25
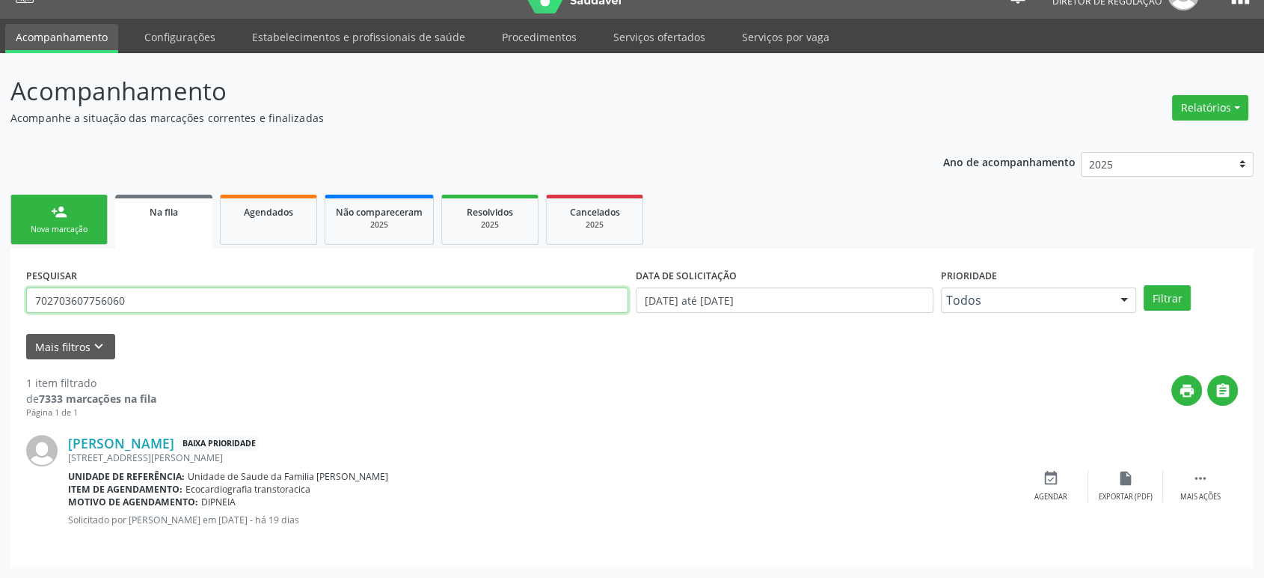
click at [111, 298] on input "702703607756060" at bounding box center [327, 299] width 602 height 25
paste input "[PERSON_NAME]"
type input "[PERSON_NAME]"
click at [1144, 285] on button "Filtrar" at bounding box center [1167, 297] width 47 height 25
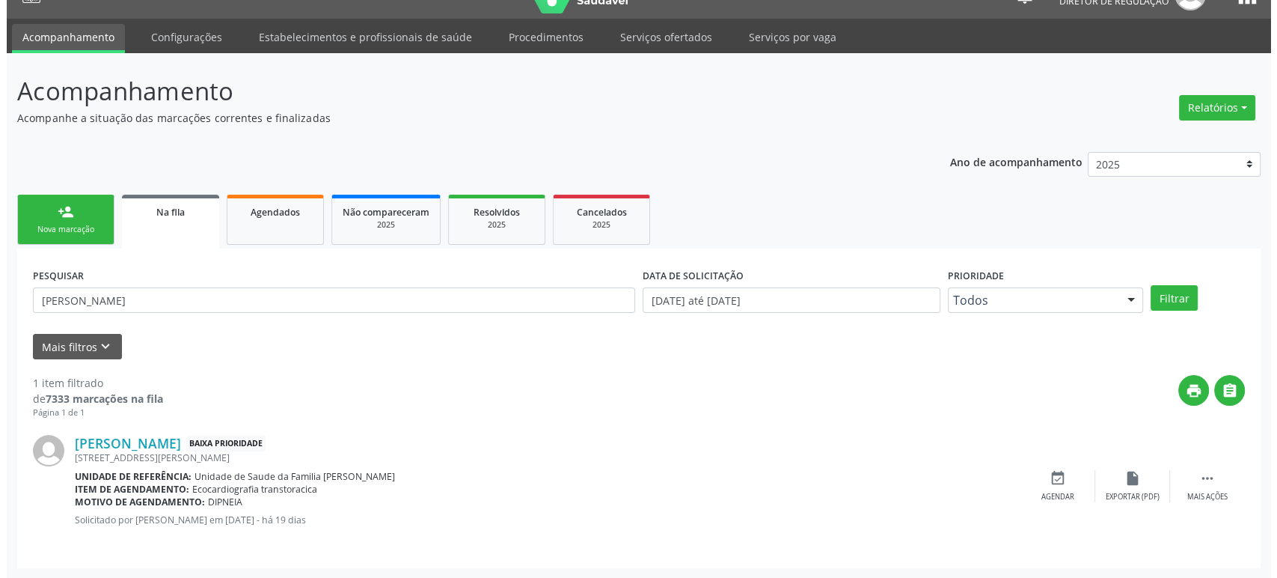
scroll to position [0, 0]
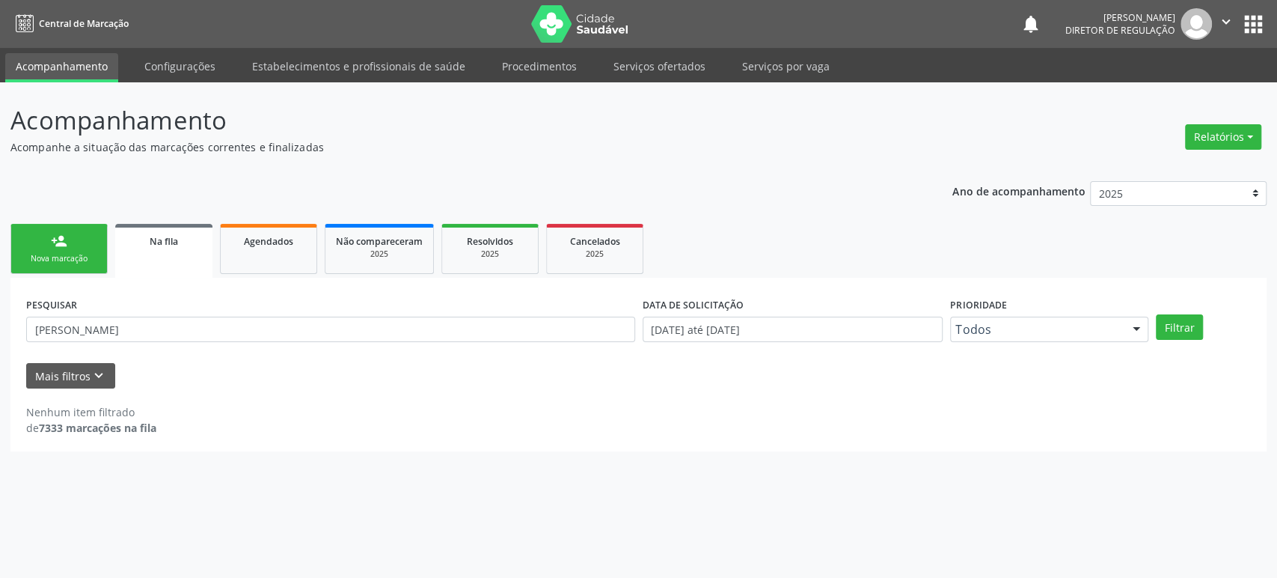
click at [1260, 25] on button "apps" at bounding box center [1253, 24] width 26 height 26
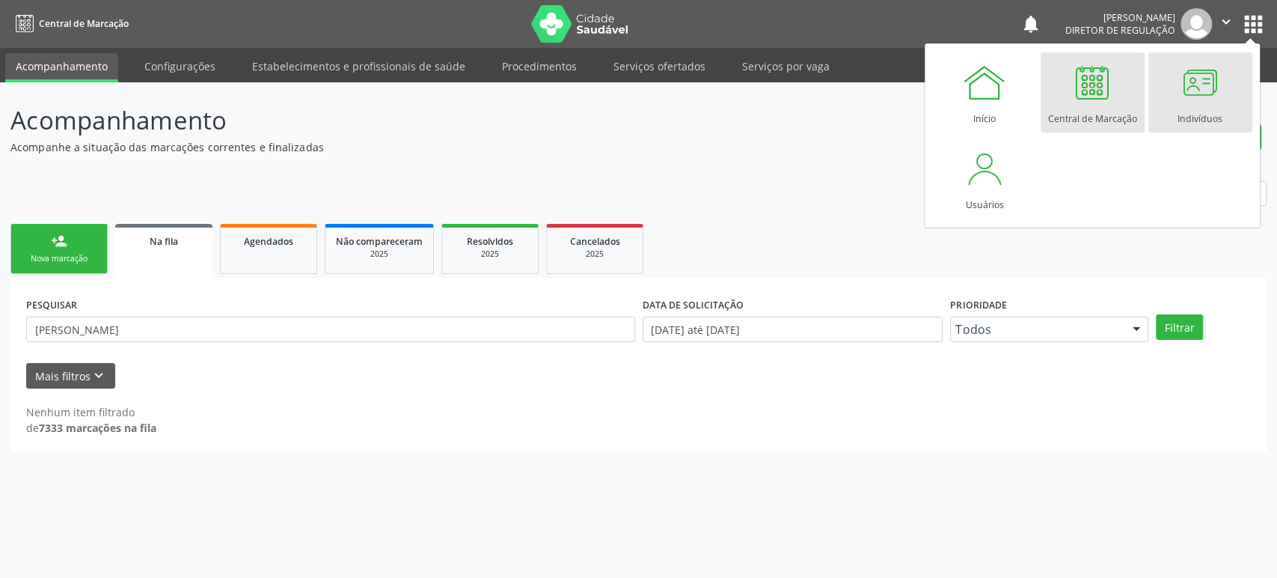
click at [1180, 97] on div at bounding box center [1199, 82] width 45 height 45
